Goal: Information Seeking & Learning: Learn about a topic

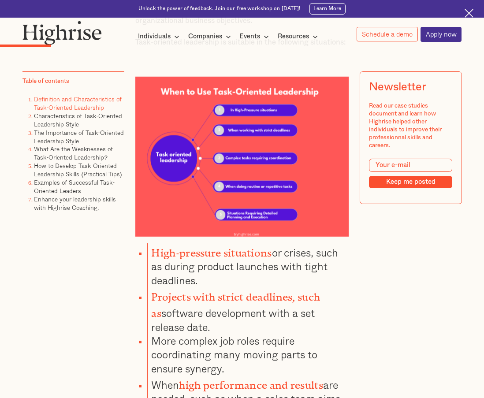
scroll to position [940, 0]
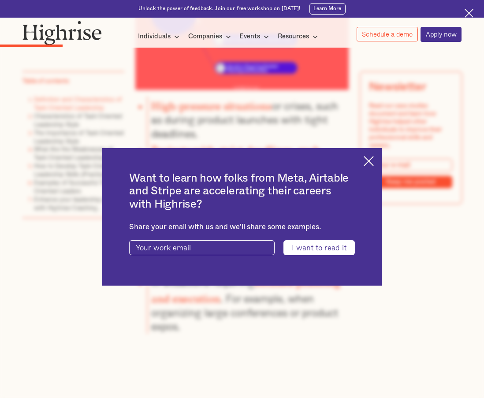
click at [380, 156] on div "Want to learn how folks from Meta, Airtable and Stripe are accelerating their c…" at bounding box center [241, 216] width 279 height 137
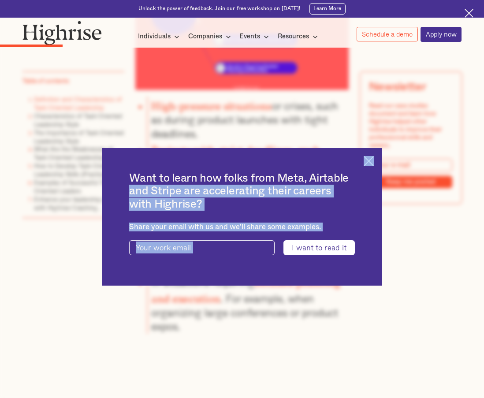
click at [374, 157] on img at bounding box center [369, 161] width 10 height 10
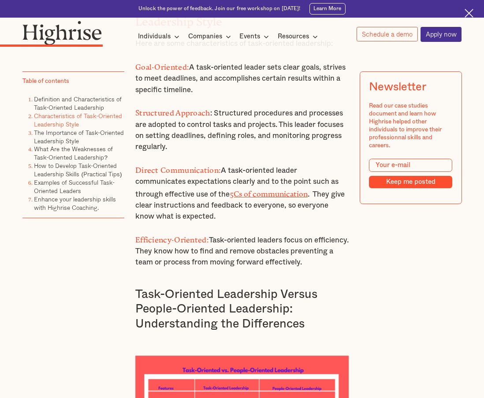
scroll to position [1381, 0]
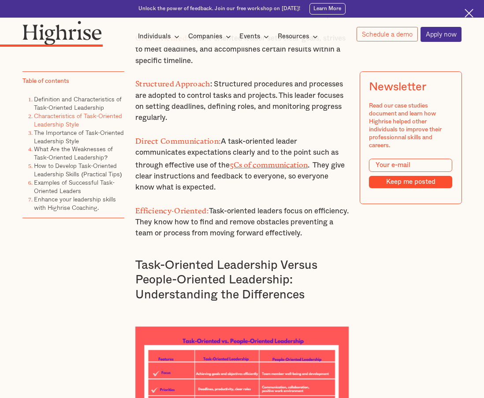
click at [263, 161] on link "5Cs of communication" at bounding box center [269, 162] width 78 height 5
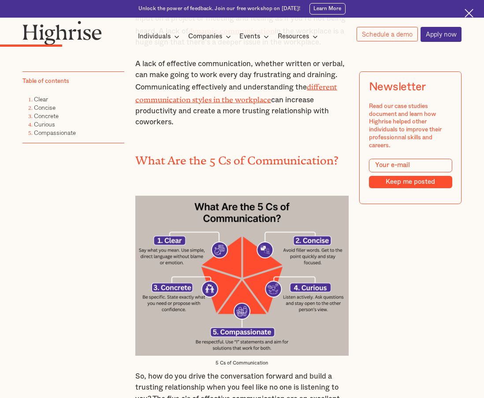
scroll to position [588, 0]
